Goal: Find specific page/section: Find specific page/section

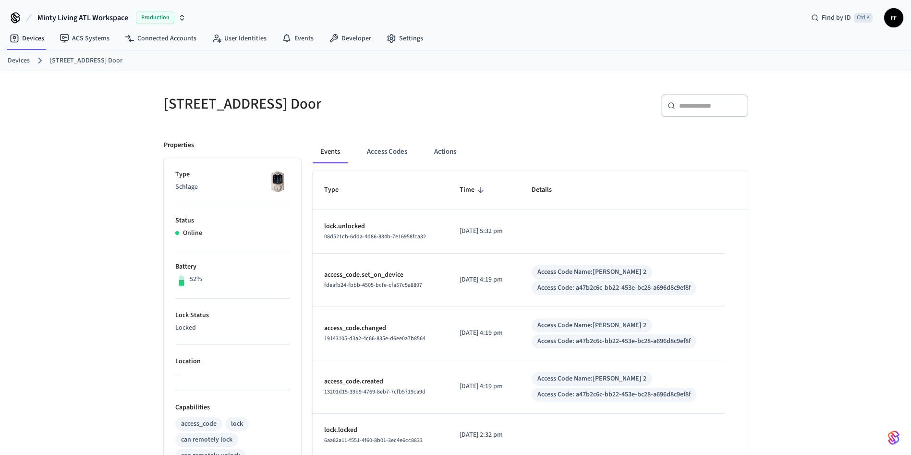
click at [16, 60] on link "Devices" at bounding box center [19, 61] width 22 height 10
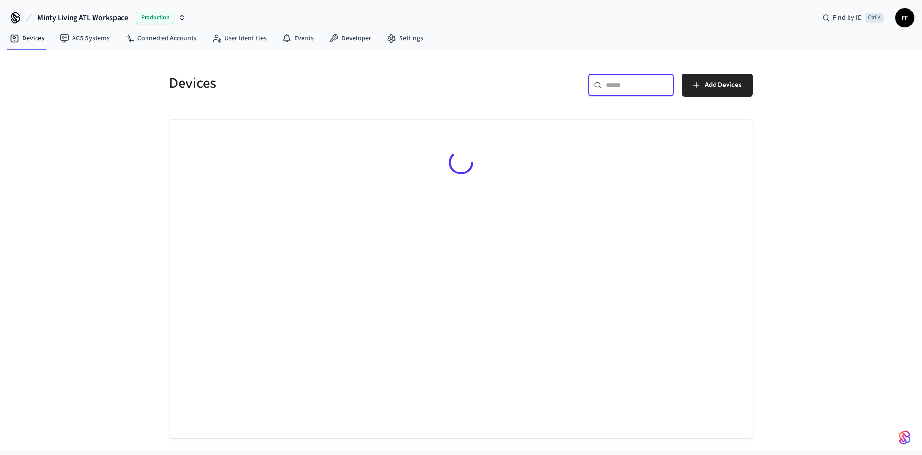
click at [610, 85] on input "text" at bounding box center [637, 85] width 62 height 10
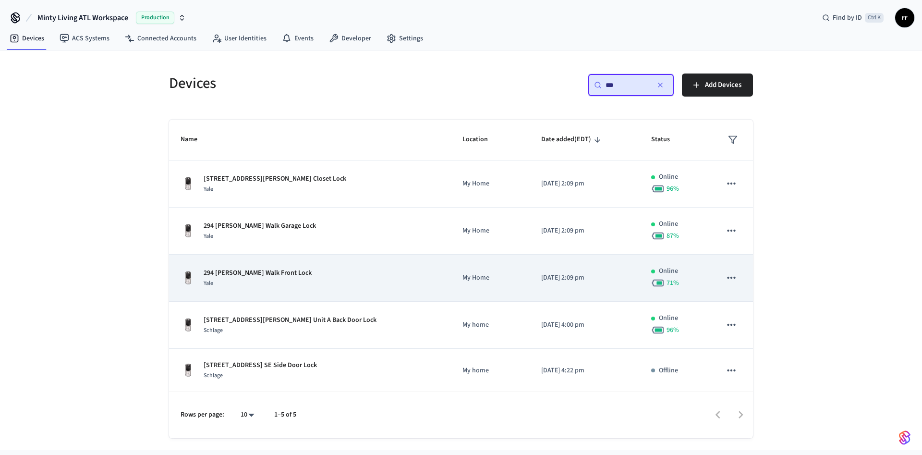
type input "***"
click at [263, 270] on p "294 [PERSON_NAME] Walk Front Lock" at bounding box center [258, 273] width 108 height 10
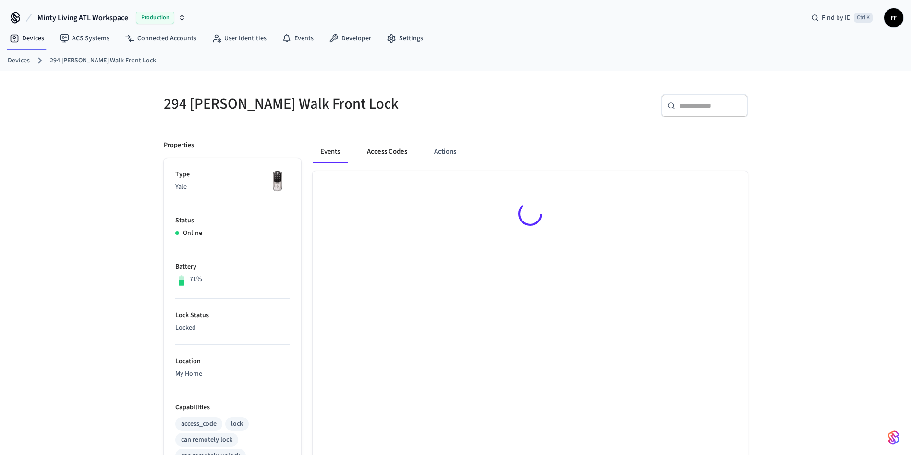
click at [378, 154] on button "Access Codes" at bounding box center [387, 151] width 56 height 23
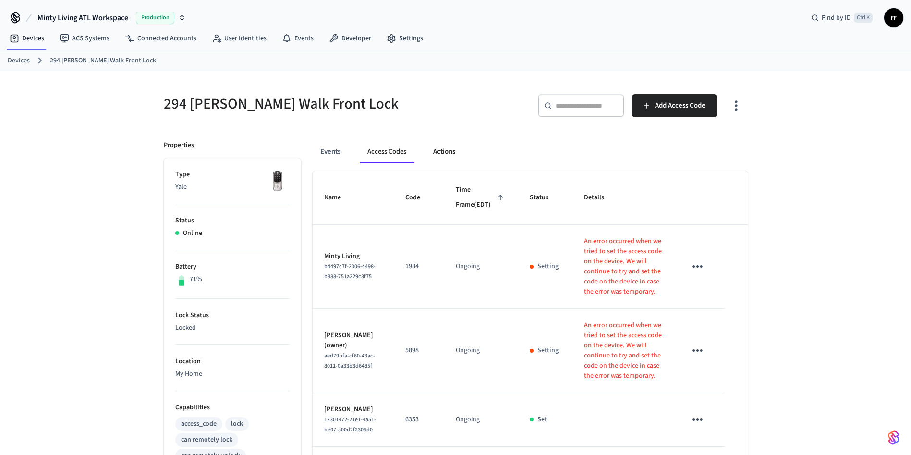
click at [440, 153] on button "Actions" at bounding box center [444, 151] width 37 height 23
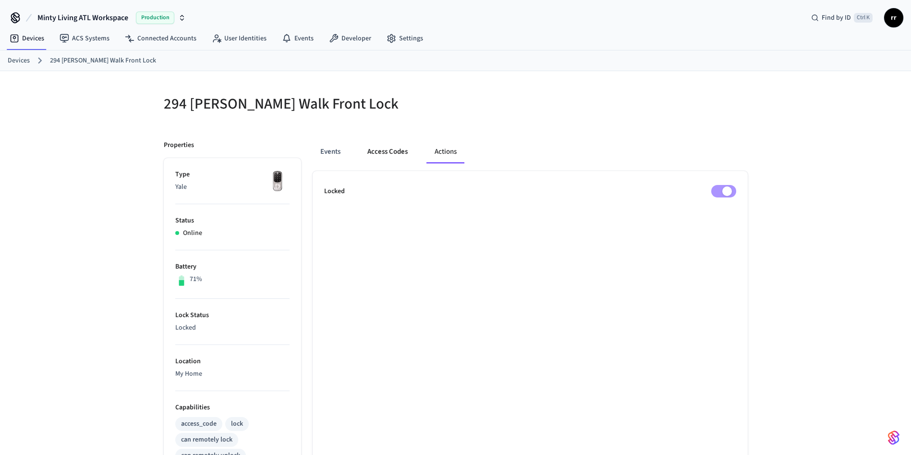
click at [383, 150] on button "Access Codes" at bounding box center [388, 151] width 56 height 23
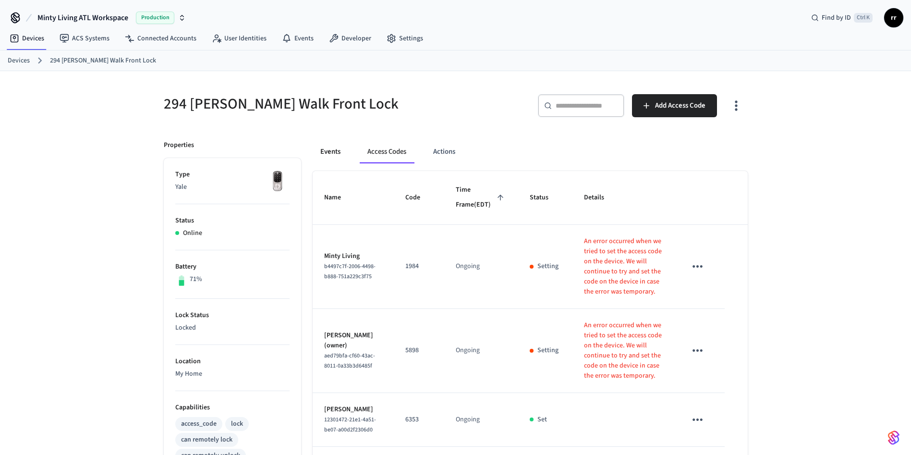
click at [332, 147] on button "Events" at bounding box center [331, 151] width 36 height 23
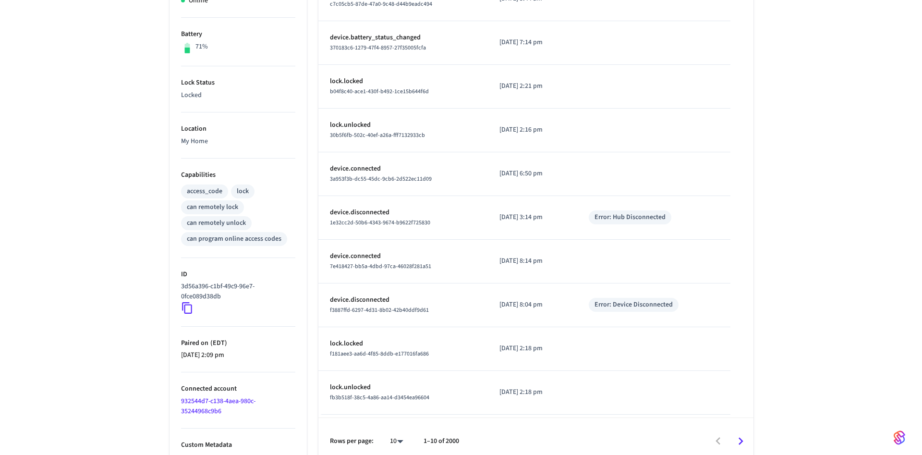
scroll to position [242, 0]
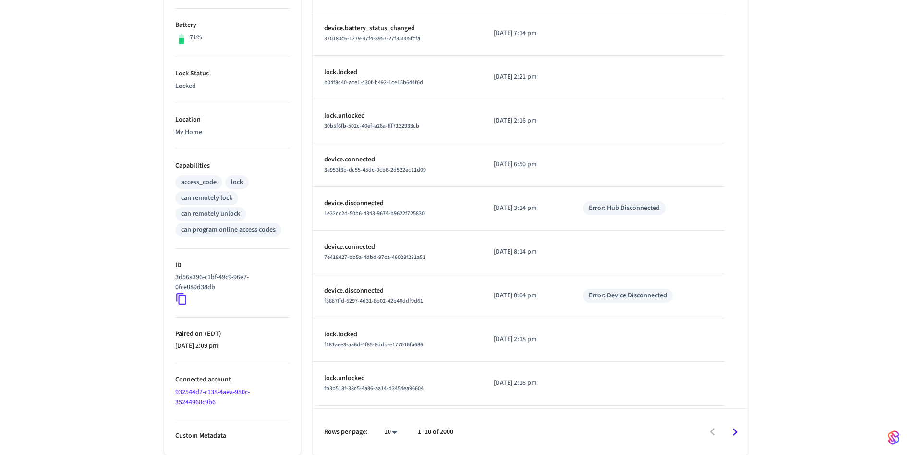
click at [377, 429] on div "10 **" at bounding box center [387, 431] width 31 height 23
click at [391, 430] on body "Minty Living ATL Workspace Production Find by ID Ctrl K rr Devices ACS Systems …" at bounding box center [455, 106] width 911 height 697
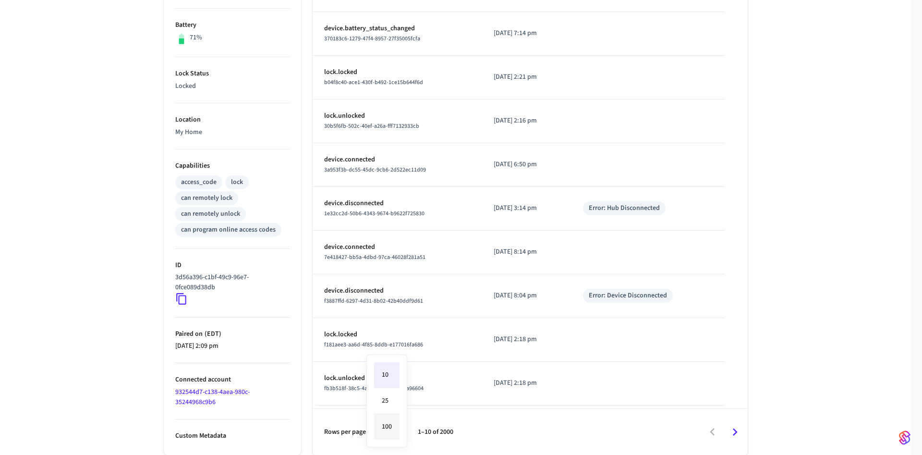
click at [384, 424] on li "100" at bounding box center [386, 426] width 25 height 25
type input "***"
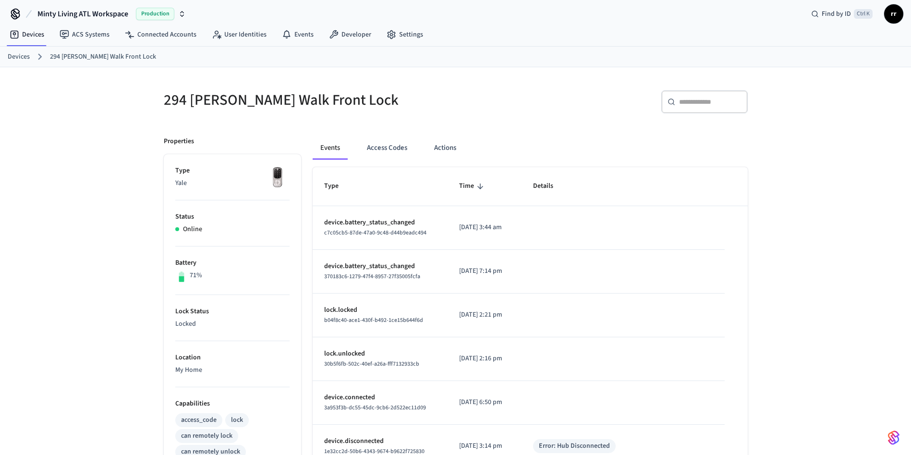
scroll to position [0, 0]
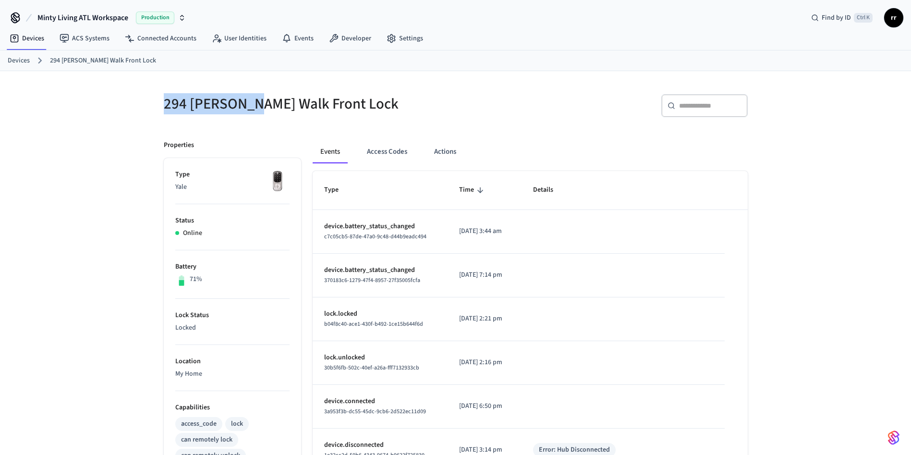
drag, startPoint x: 155, startPoint y: 101, endPoint x: 251, endPoint y: 110, distance: 97.0
click at [251, 110] on div "294 [PERSON_NAME] Walk Front Lock" at bounding box center [301, 104] width 298 height 42
copy h5 "[STREET_ADDRESS][PERSON_NAME]"
click at [24, 60] on link "Devices" at bounding box center [19, 61] width 22 height 10
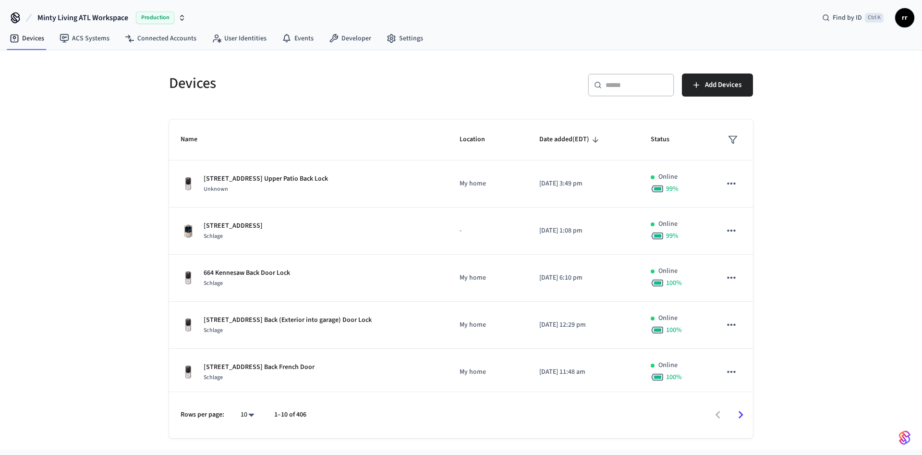
click at [651, 84] on input "text" at bounding box center [637, 85] width 62 height 10
paste input "**********"
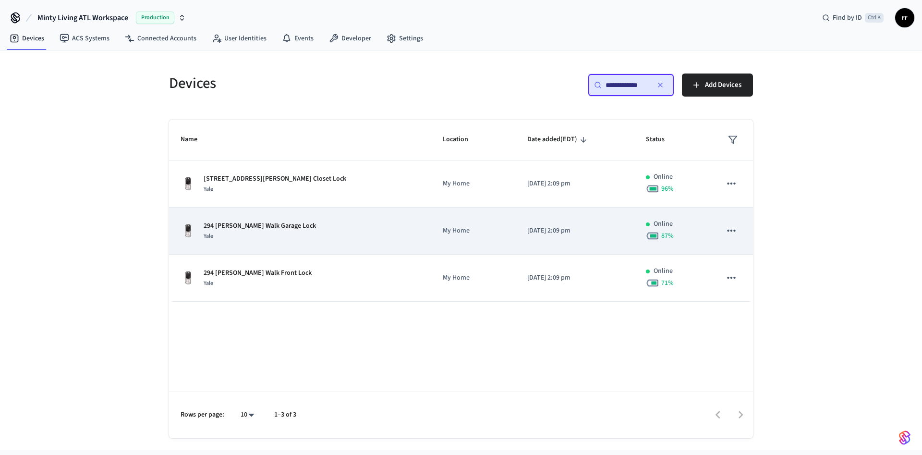
type input "**********"
click at [272, 224] on p "294 [PERSON_NAME] Walk Garage Lock" at bounding box center [260, 226] width 112 height 10
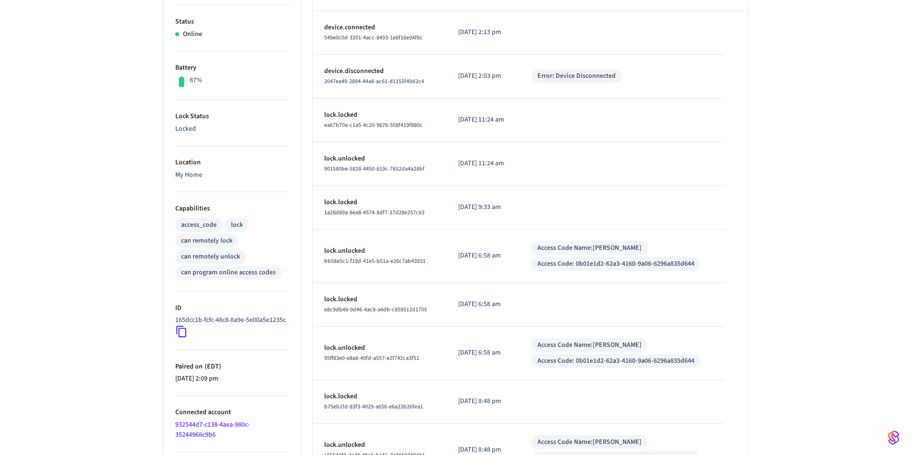
scroll to position [216, 0]
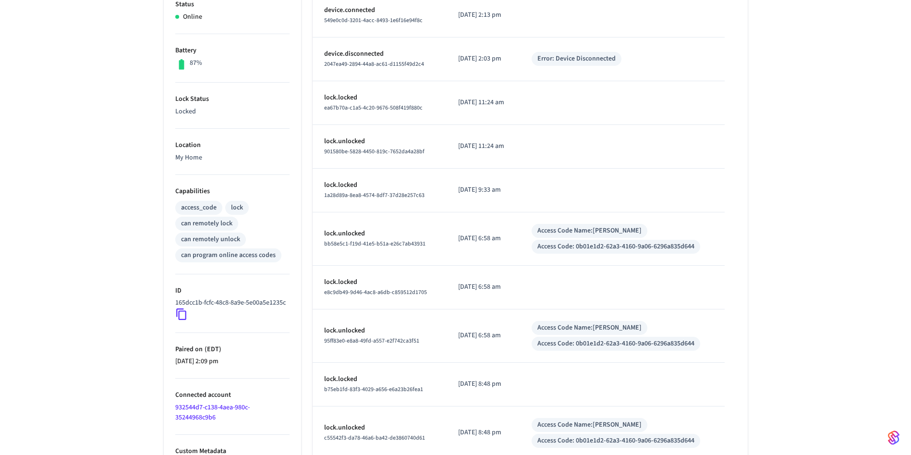
drag, startPoint x: 462, startPoint y: 236, endPoint x: 528, endPoint y: 240, distance: 66.4
click at [520, 240] on td "[DATE] 6:58 am" at bounding box center [483, 238] width 73 height 53
click at [490, 241] on p "[DATE] 6:58 am" at bounding box center [483, 238] width 50 height 10
drag, startPoint x: 466, startPoint y: 241, endPoint x: 498, endPoint y: 241, distance: 32.2
click at [473, 241] on p "[DATE] 6:58 am" at bounding box center [483, 238] width 50 height 10
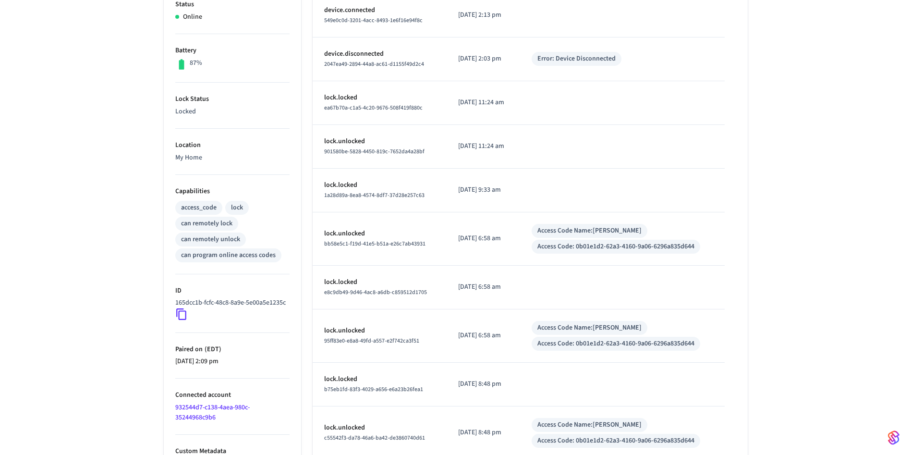
click at [498, 241] on p "[DATE] 6:58 am" at bounding box center [483, 238] width 50 height 10
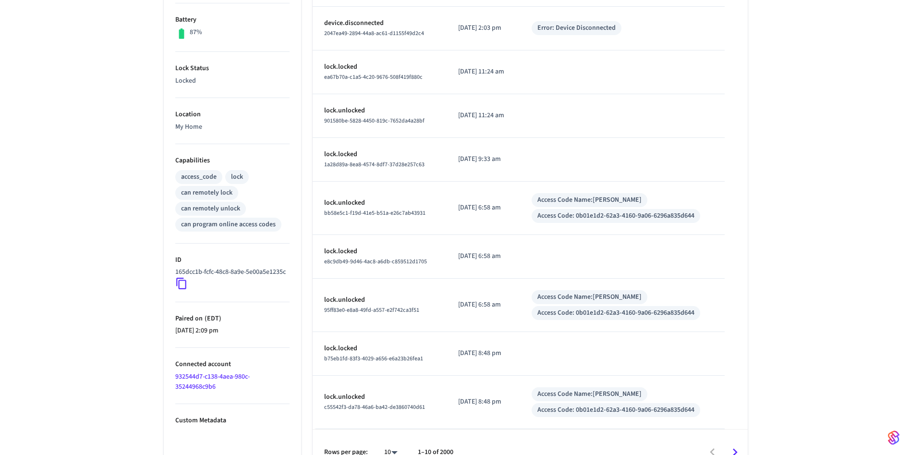
scroll to position [268, 0]
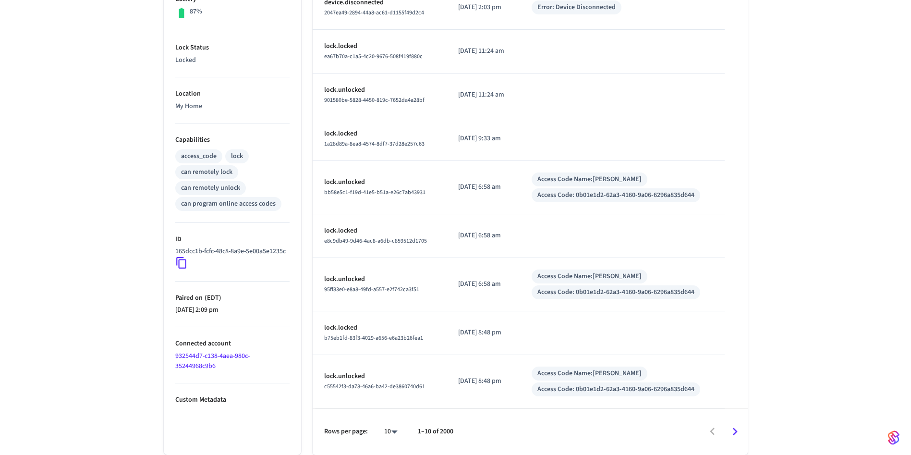
drag, startPoint x: 355, startPoint y: 184, endPoint x: 500, endPoint y: 191, distance: 145.2
click at [498, 191] on tr "lock.unlocked bb58e5c1-f19d-41e5-b51a-e26c7ab43931 [DATE] 6:58 am Access Code N…" at bounding box center [530, 187] width 435 height 53
click at [500, 191] on p "[DATE] 6:58 am" at bounding box center [483, 187] width 50 height 10
drag, startPoint x: 398, startPoint y: 185, endPoint x: 513, endPoint y: 192, distance: 116.0
click at [513, 192] on tr "lock.unlocked bb58e5c1-f19d-41e5-b51a-e26c7ab43931 [DATE] 6:58 am Access Code N…" at bounding box center [530, 187] width 435 height 53
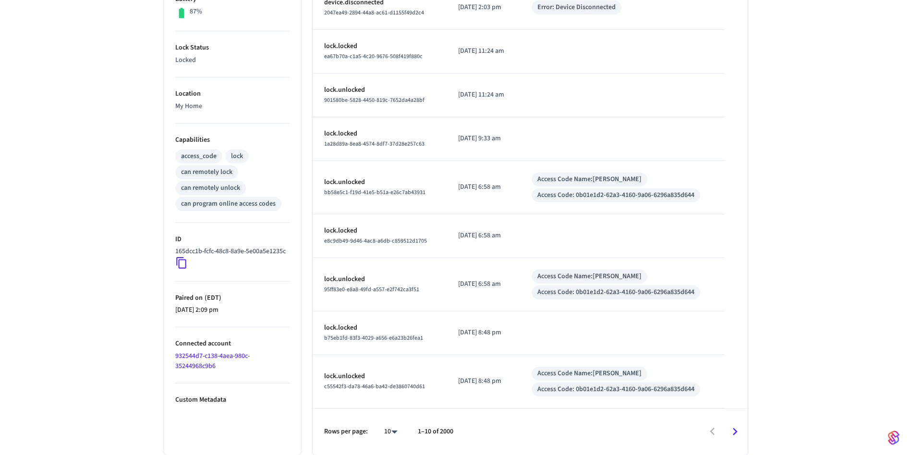
click at [509, 192] on p "[DATE] 6:58 am" at bounding box center [483, 187] width 50 height 10
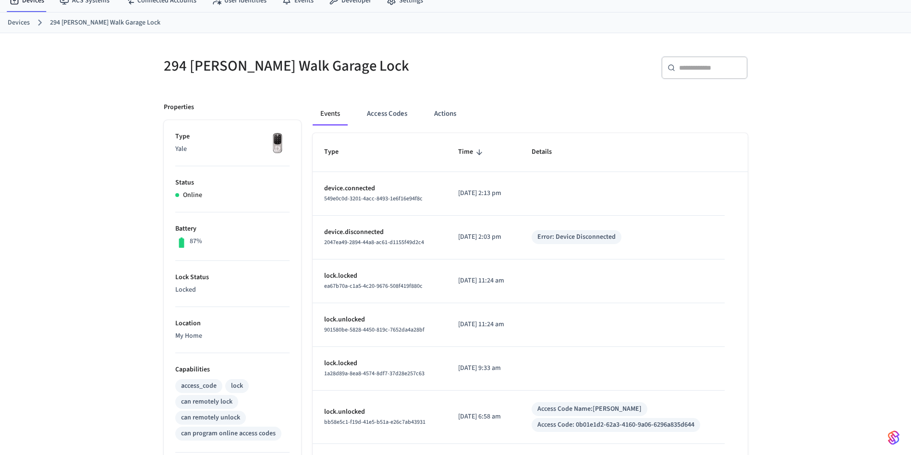
scroll to position [0, 0]
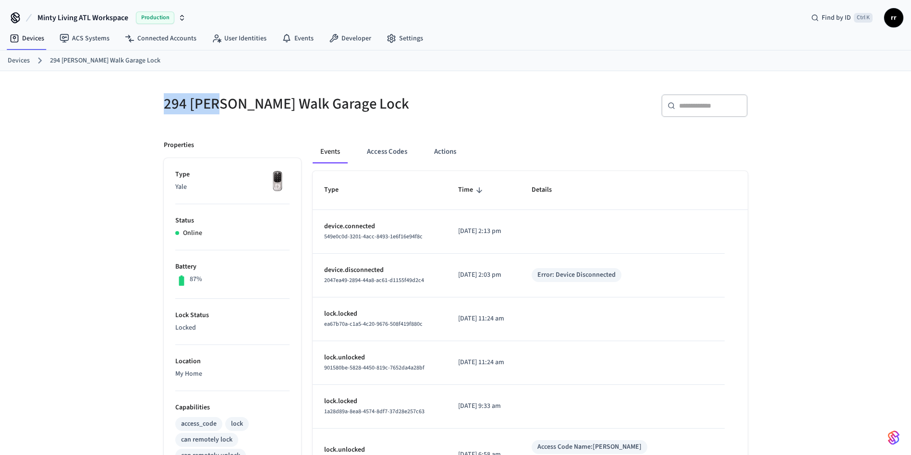
drag, startPoint x: 165, startPoint y: 104, endPoint x: 219, endPoint y: 106, distance: 53.8
click at [219, 106] on h5 "294 [PERSON_NAME] Walk Garage Lock" at bounding box center [307, 104] width 286 height 20
copy h5 "294 [PERSON_NAME]"
click at [18, 58] on link "Devices" at bounding box center [19, 61] width 22 height 10
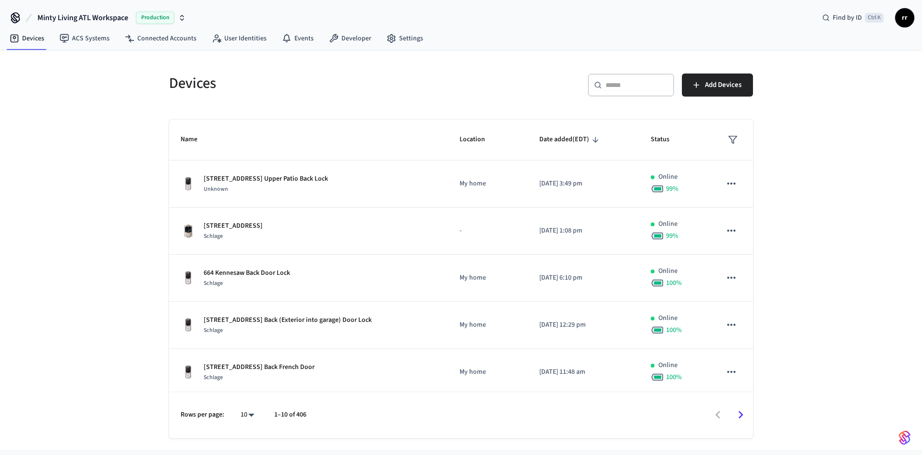
click at [627, 84] on input "text" at bounding box center [637, 85] width 62 height 10
paste input "********"
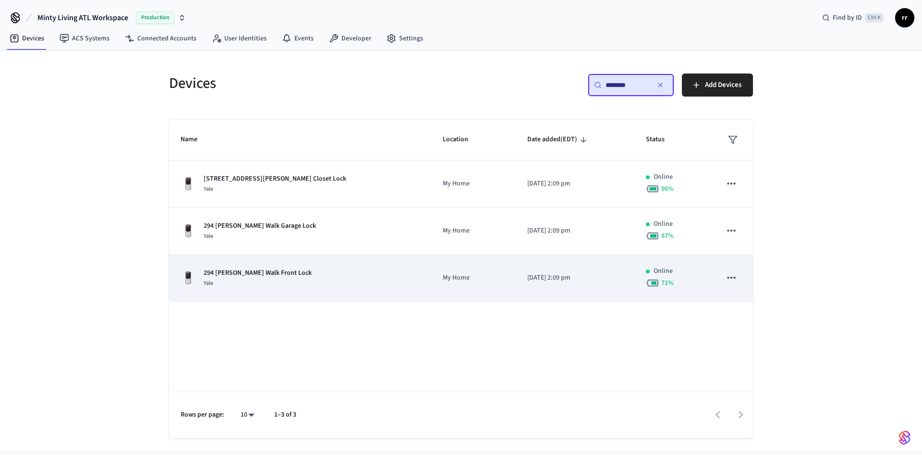
type input "********"
click at [255, 274] on p "294 [PERSON_NAME] Walk Front Lock" at bounding box center [258, 273] width 108 height 10
